Goal: Information Seeking & Learning: Learn about a topic

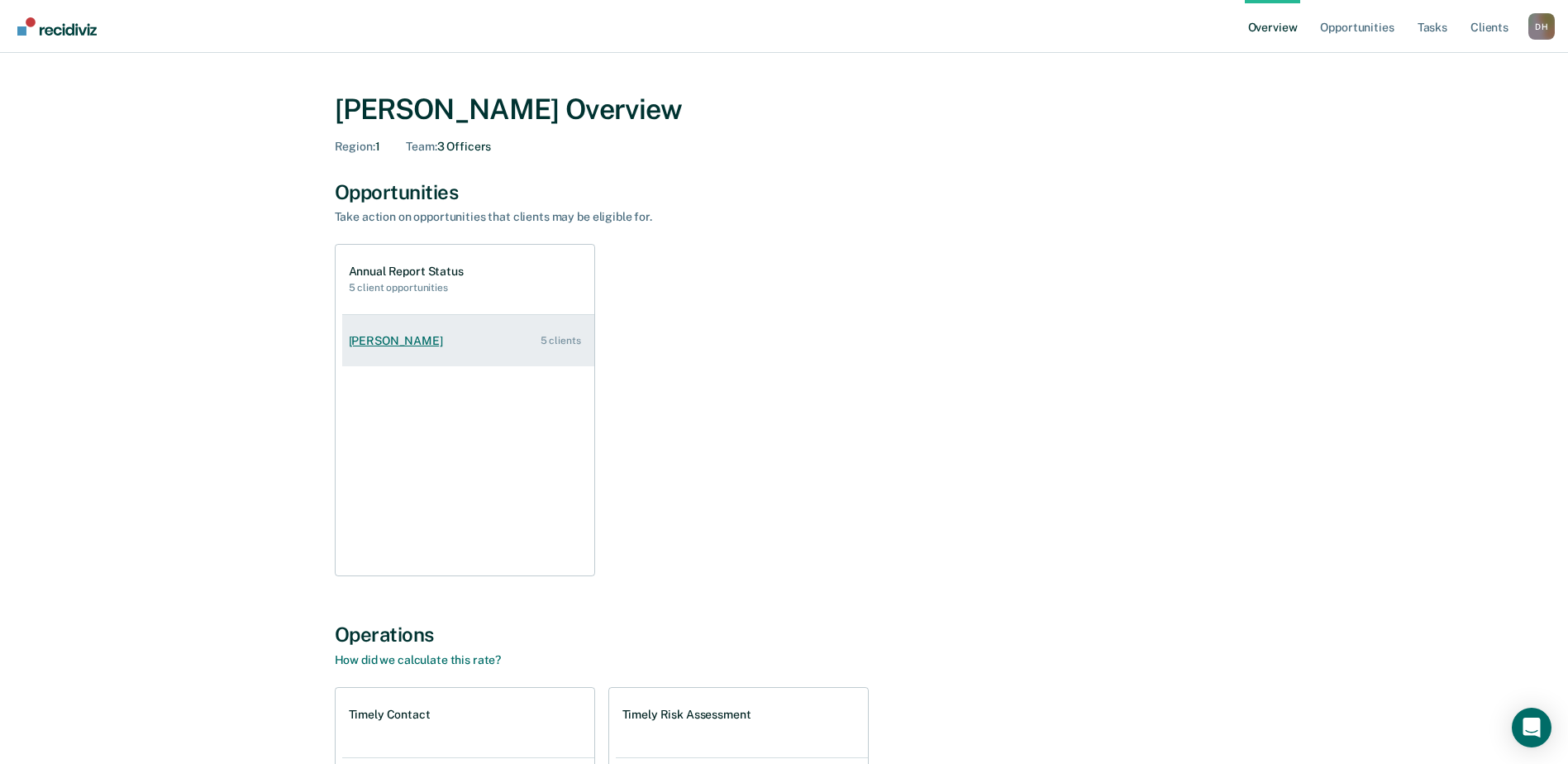
click at [393, 340] on div "[PERSON_NAME]" at bounding box center [399, 341] width 101 height 14
